Goal: Navigation & Orientation: Find specific page/section

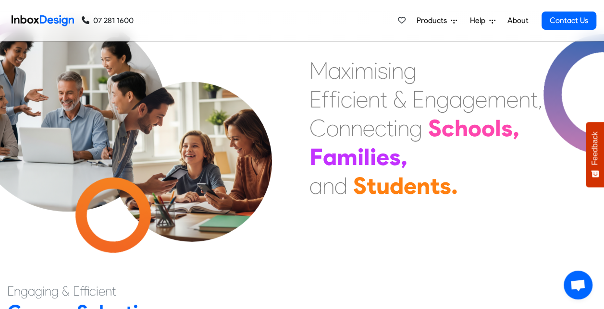
scroll to position [240, 0]
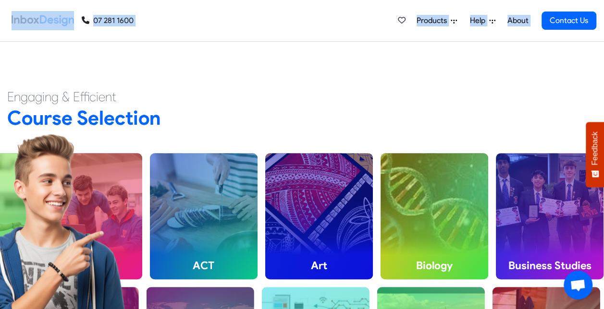
drag, startPoint x: 603, startPoint y: 37, endPoint x: 604, endPoint y: 69, distance: 31.7
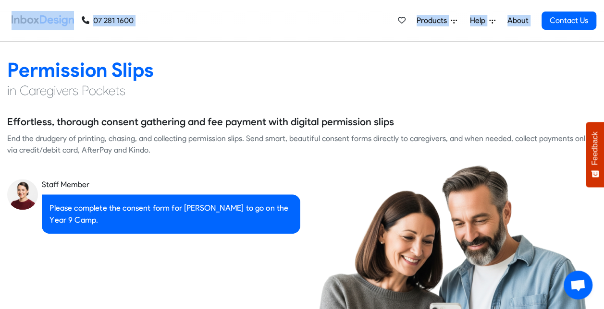
scroll to position [720, 0]
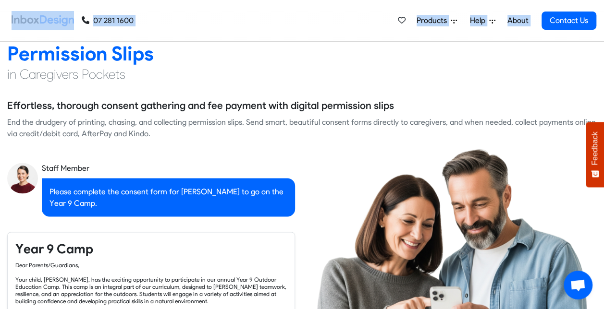
checkbox input "true"
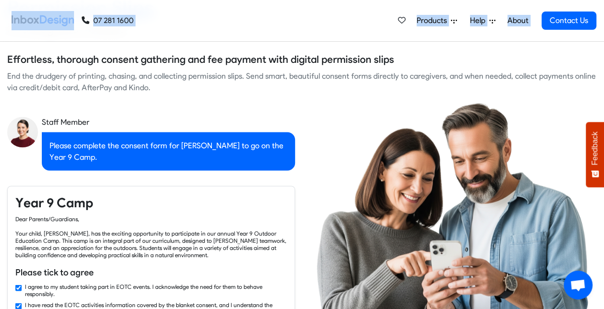
checkbox input "true"
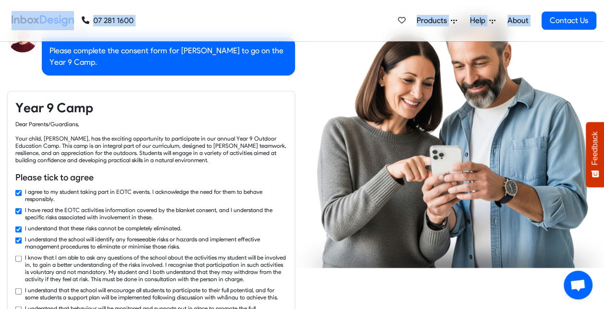
checkbox input "true"
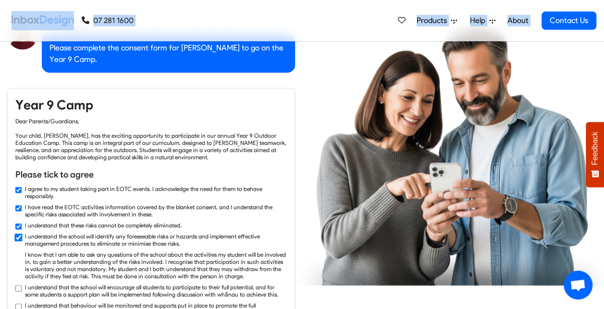
checkbox input "true"
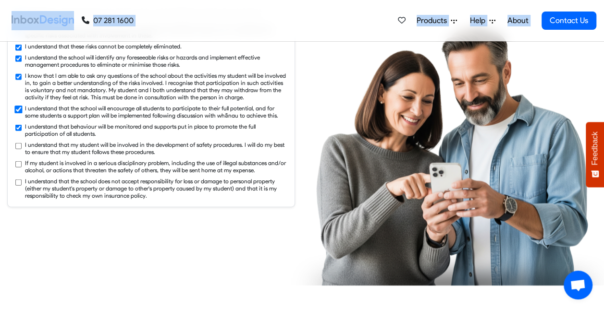
checkbox input "true"
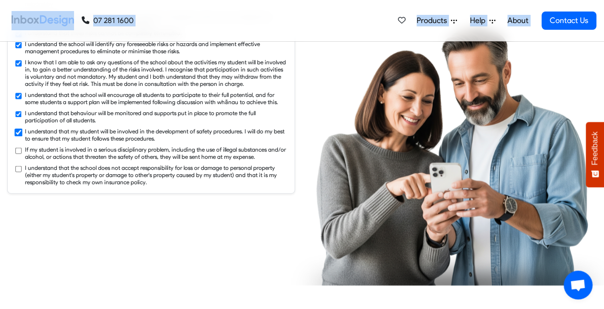
checkbox input "true"
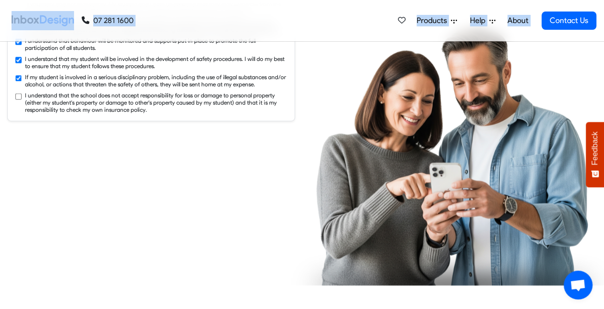
checkbox input "true"
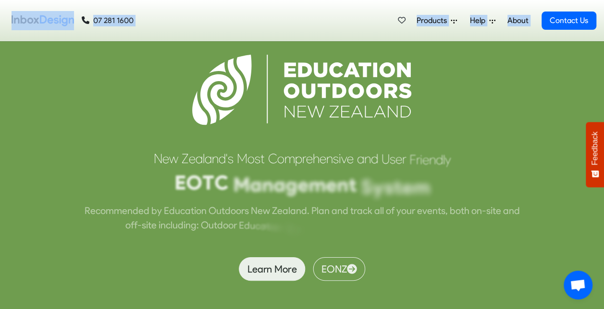
scroll to position [2401, 0]
